Goal: Navigation & Orientation: Find specific page/section

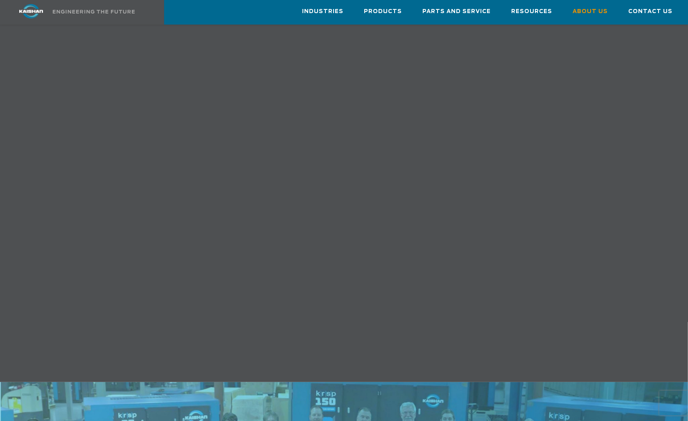
scroll to position [246, 0]
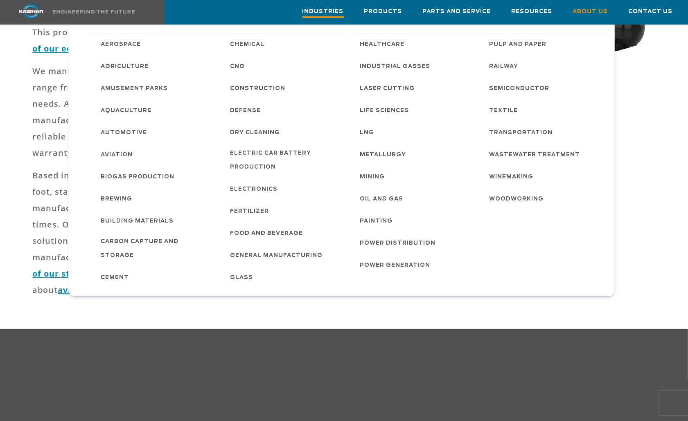
click at [336, 8] on span "Industries" at bounding box center [322, 12] width 41 height 11
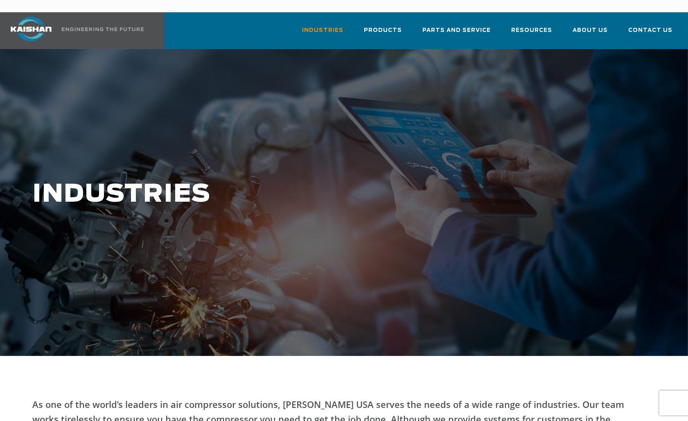
drag, startPoint x: 206, startPoint y: 23, endPoint x: 362, endPoint y: 32, distance: 155.8
click at [208, 23] on div "Industries Aerospace Agriculture Amusement Parks Aquaculture Automotive Aviatio…" at bounding box center [341, 30] width 683 height 37
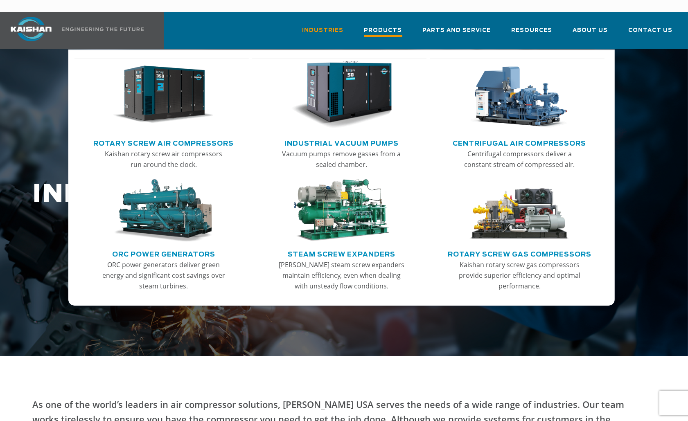
click at [393, 26] on span "Products" at bounding box center [383, 31] width 38 height 11
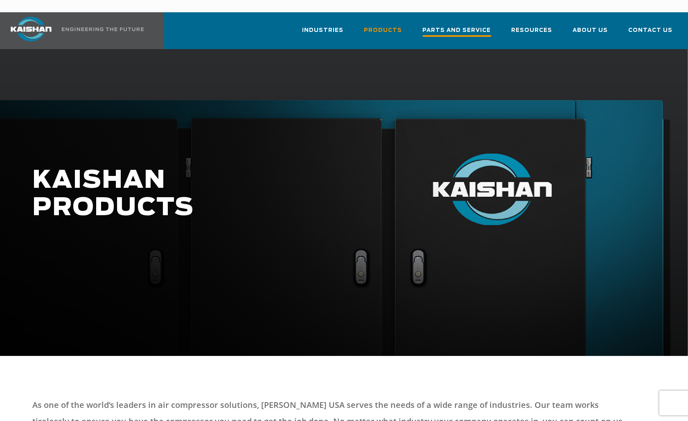
click at [458, 26] on span "Parts and Service" at bounding box center [457, 31] width 68 height 11
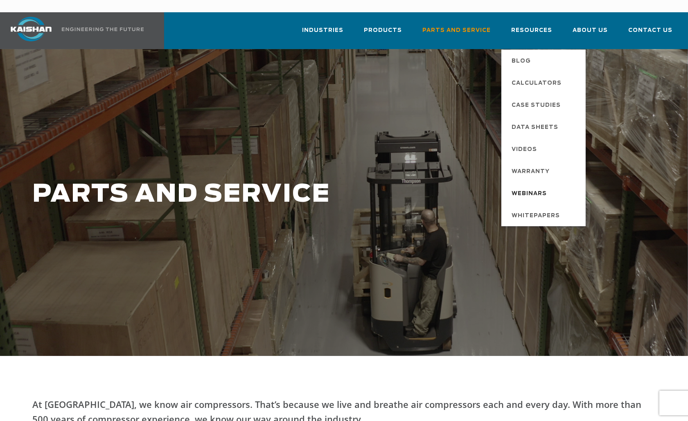
click at [534, 187] on span "Webinars" at bounding box center [529, 194] width 35 height 14
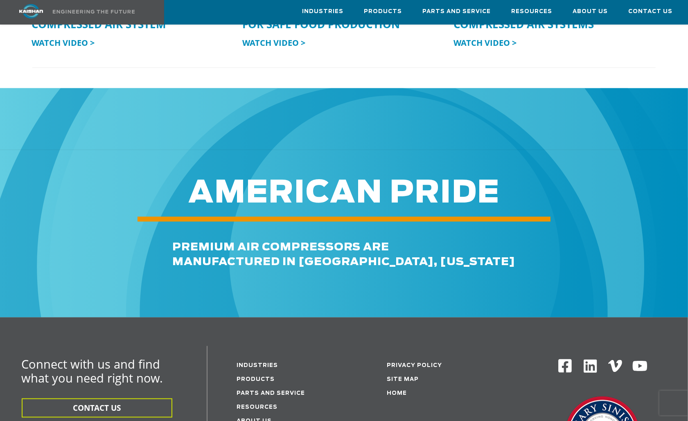
scroll to position [2210, 0]
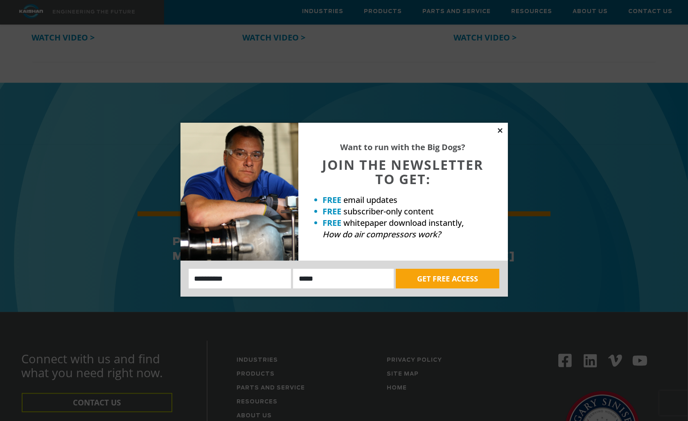
click at [498, 129] on icon at bounding box center [499, 130] width 7 height 7
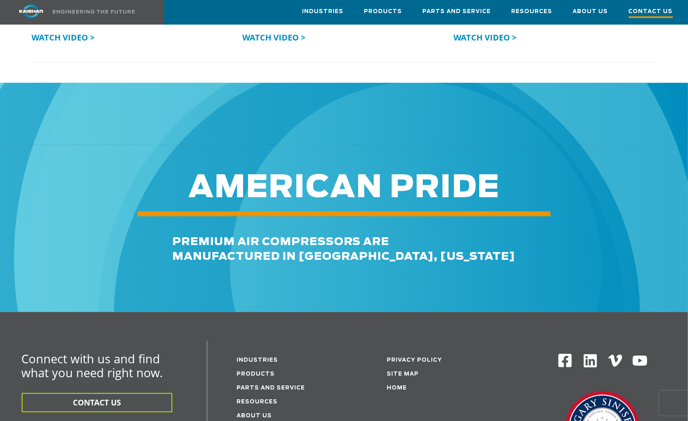
click at [647, 11] on span "Contact Us" at bounding box center [651, 12] width 44 height 11
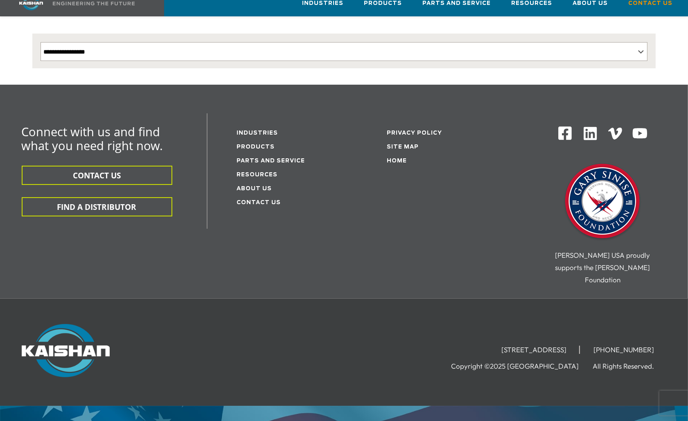
scroll to position [198, 0]
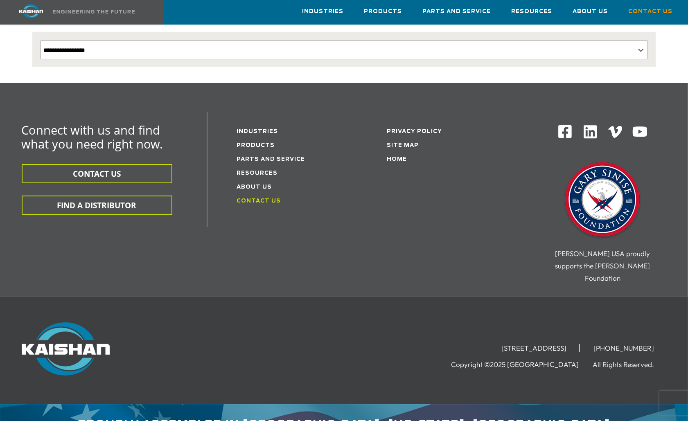
click at [258, 198] on link "Contact Us" at bounding box center [259, 200] width 44 height 5
